Goal: Task Accomplishment & Management: Use online tool/utility

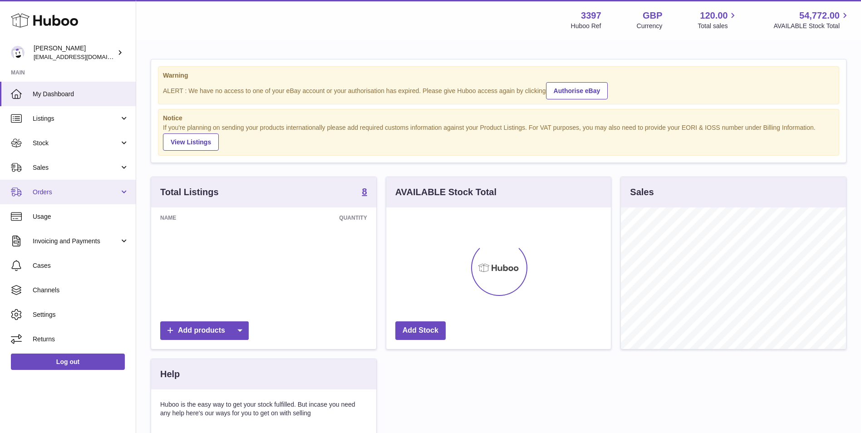
scroll to position [142, 225]
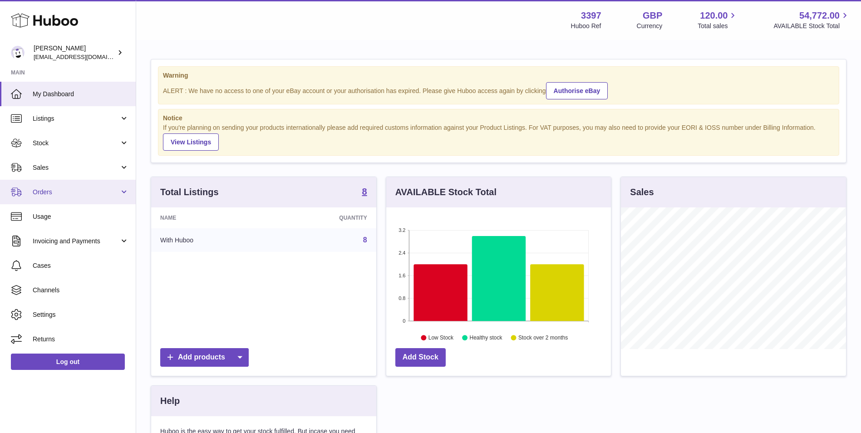
click at [50, 196] on span "Orders" at bounding box center [76, 192] width 87 height 9
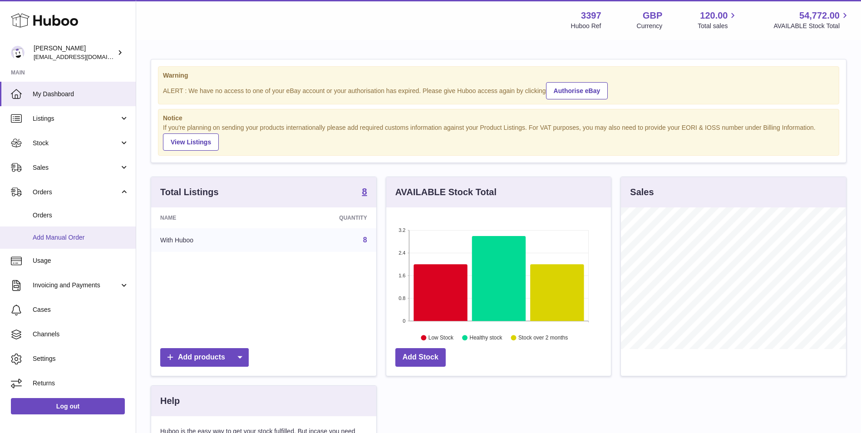
click at [51, 237] on span "Add Manual Order" at bounding box center [81, 237] width 96 height 9
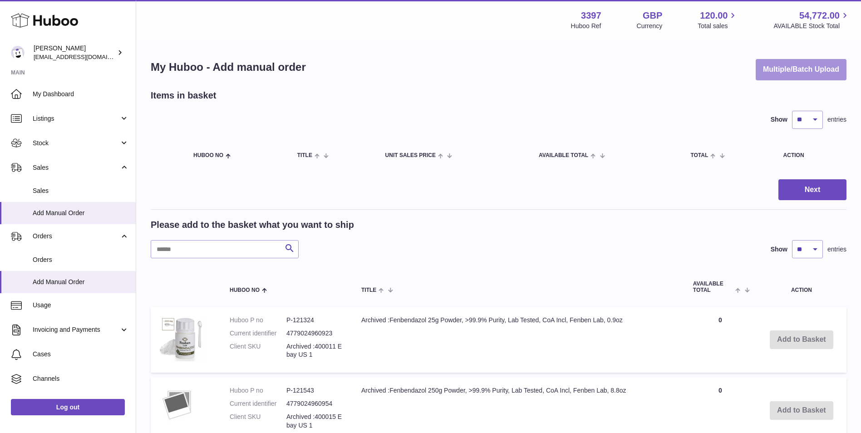
click at [800, 75] on button "Multiple/Batch Upload" at bounding box center [801, 69] width 91 height 21
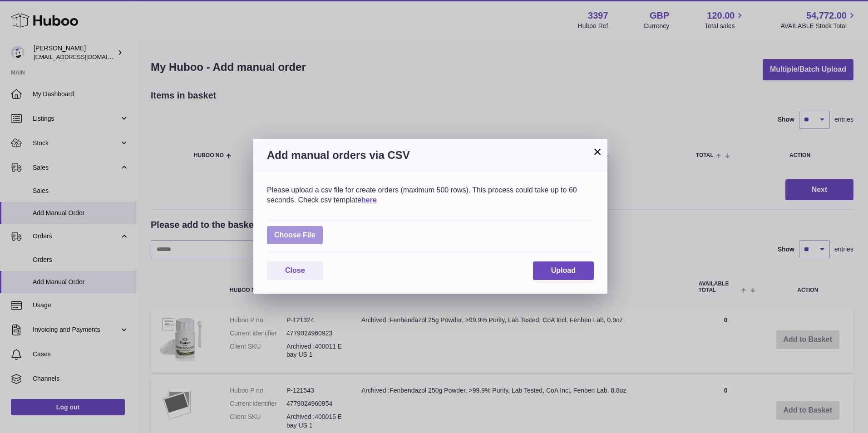
click at [308, 241] on label at bounding box center [295, 235] width 56 height 19
click at [316, 231] on input "file" at bounding box center [316, 231] width 0 height 0
type input "**********"
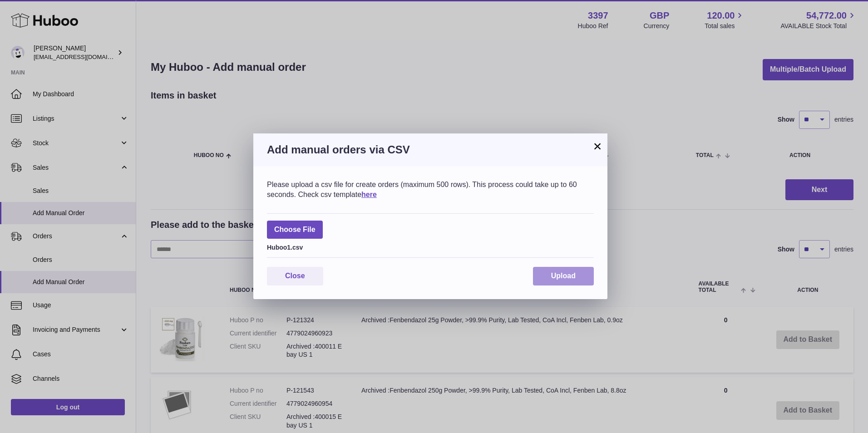
click at [550, 273] on button "Upload" at bounding box center [563, 276] width 61 height 19
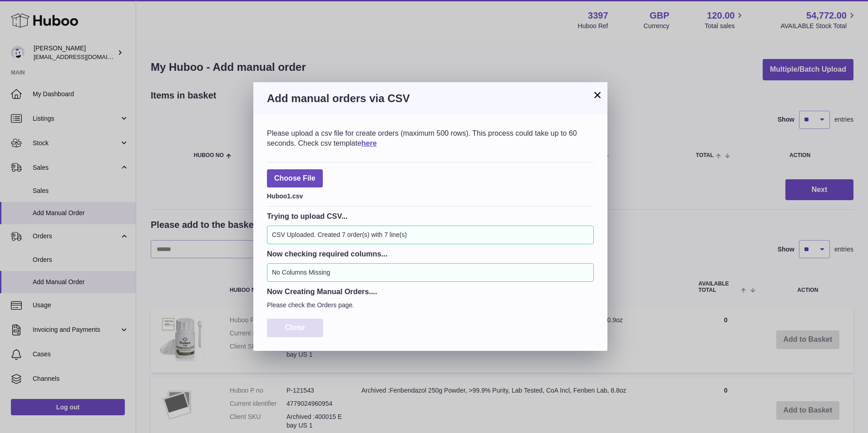
click at [298, 332] on button "Close" at bounding box center [295, 328] width 56 height 19
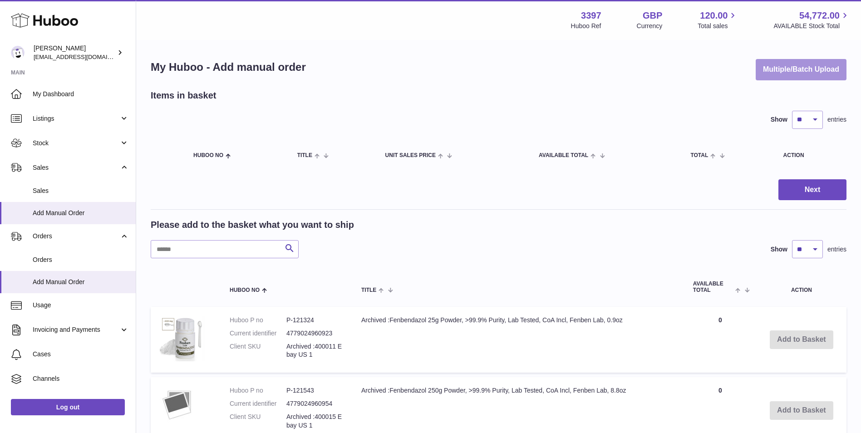
click at [804, 71] on button "Multiple/Batch Upload" at bounding box center [801, 69] width 91 height 21
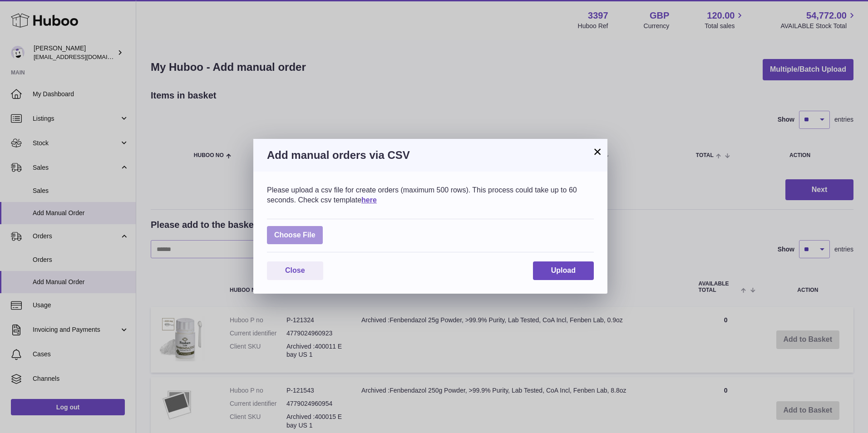
click at [289, 230] on label at bounding box center [295, 235] width 56 height 19
click at [316, 231] on input "file" at bounding box center [316, 231] width 0 height 0
type input "**********"
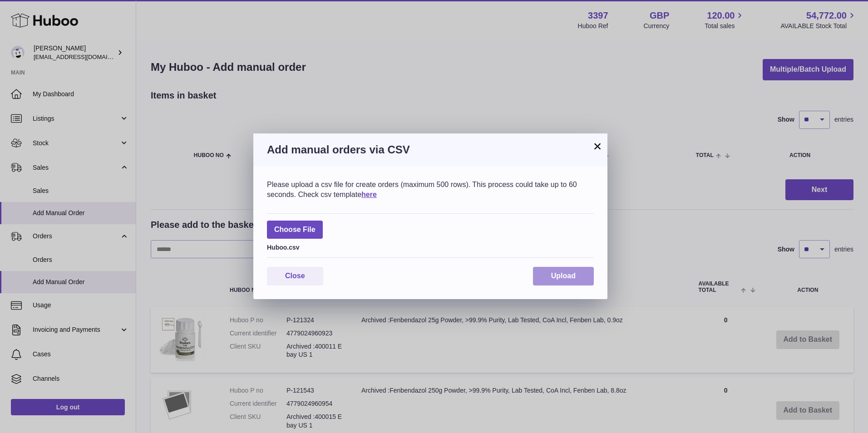
click at [556, 275] on span "Upload" at bounding box center [563, 276] width 25 height 8
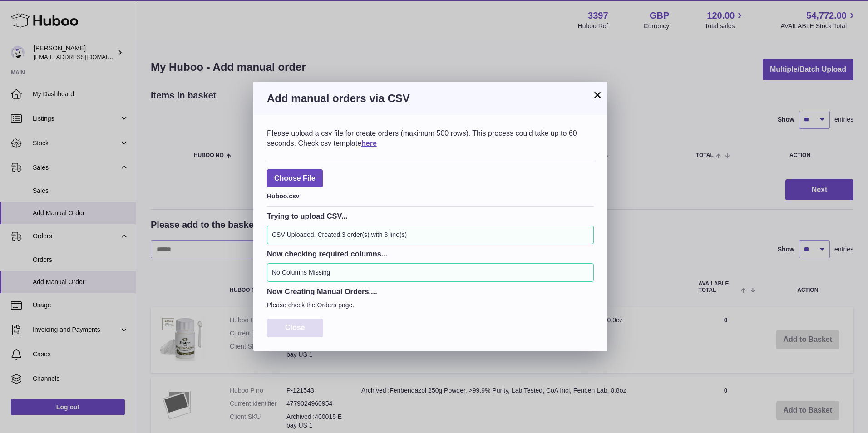
click at [297, 328] on span "Close" at bounding box center [295, 328] width 20 height 8
